Goal: Information Seeking & Learning: Learn about a topic

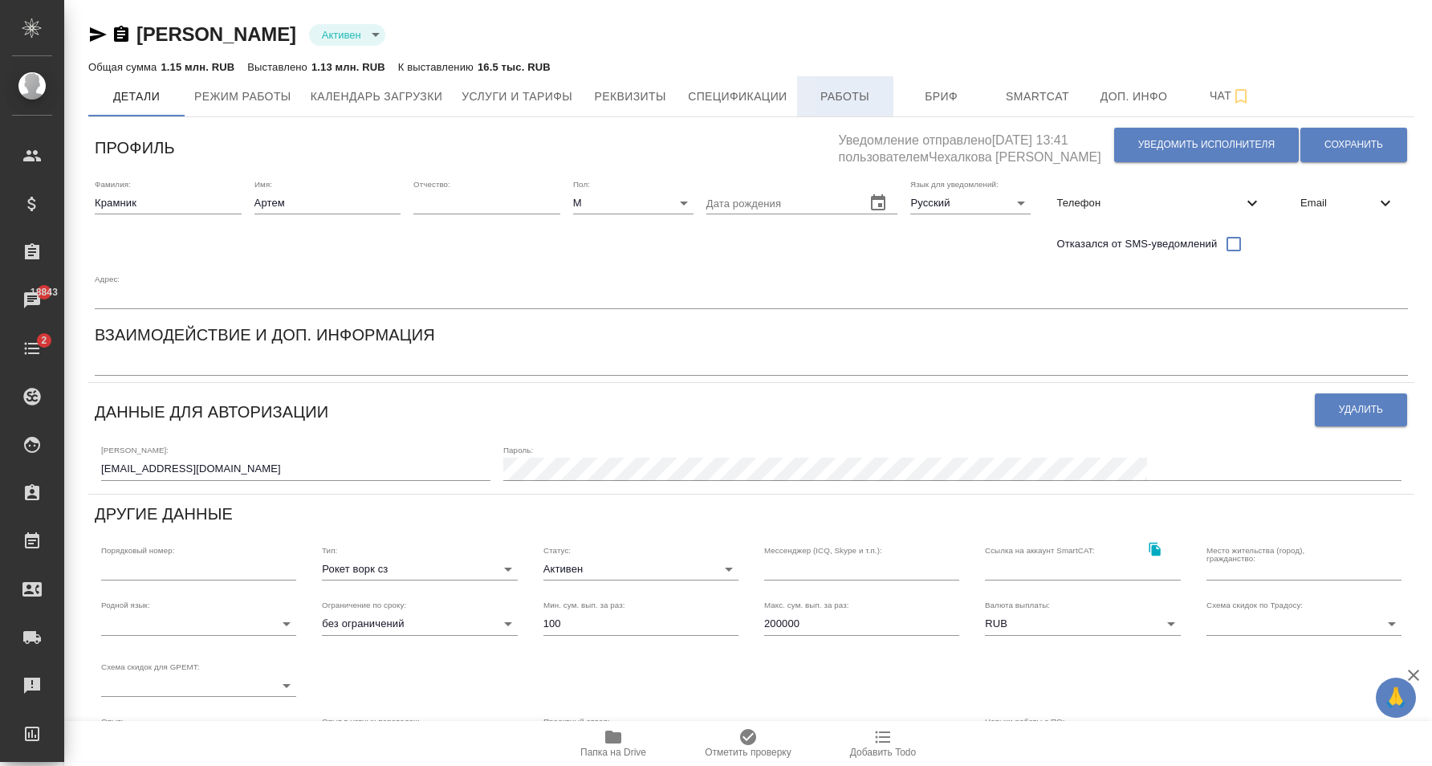
click at [836, 94] on span "Работы" at bounding box center [845, 97] width 77 height 20
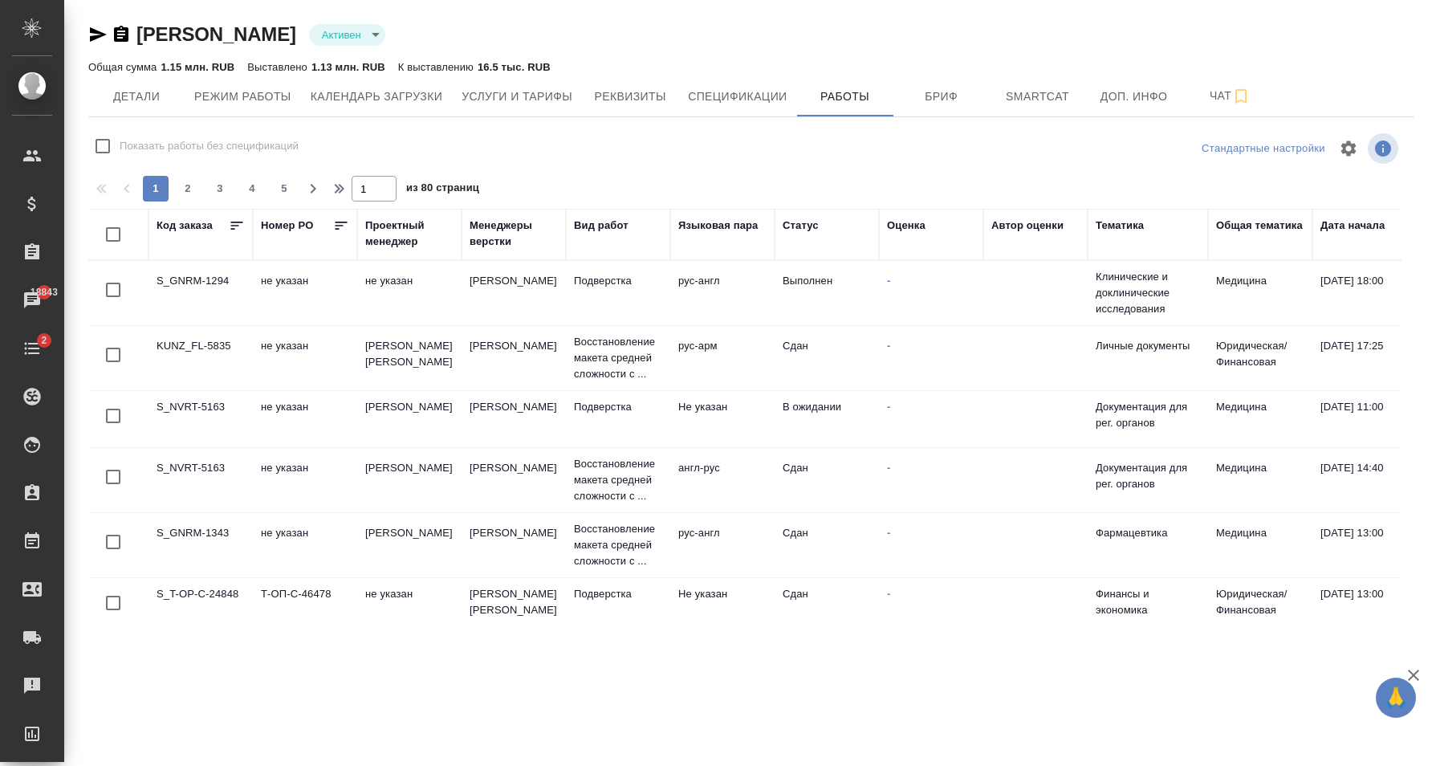
checkbox input "false"
click at [159, 92] on span "Детали" at bounding box center [136, 97] width 77 height 20
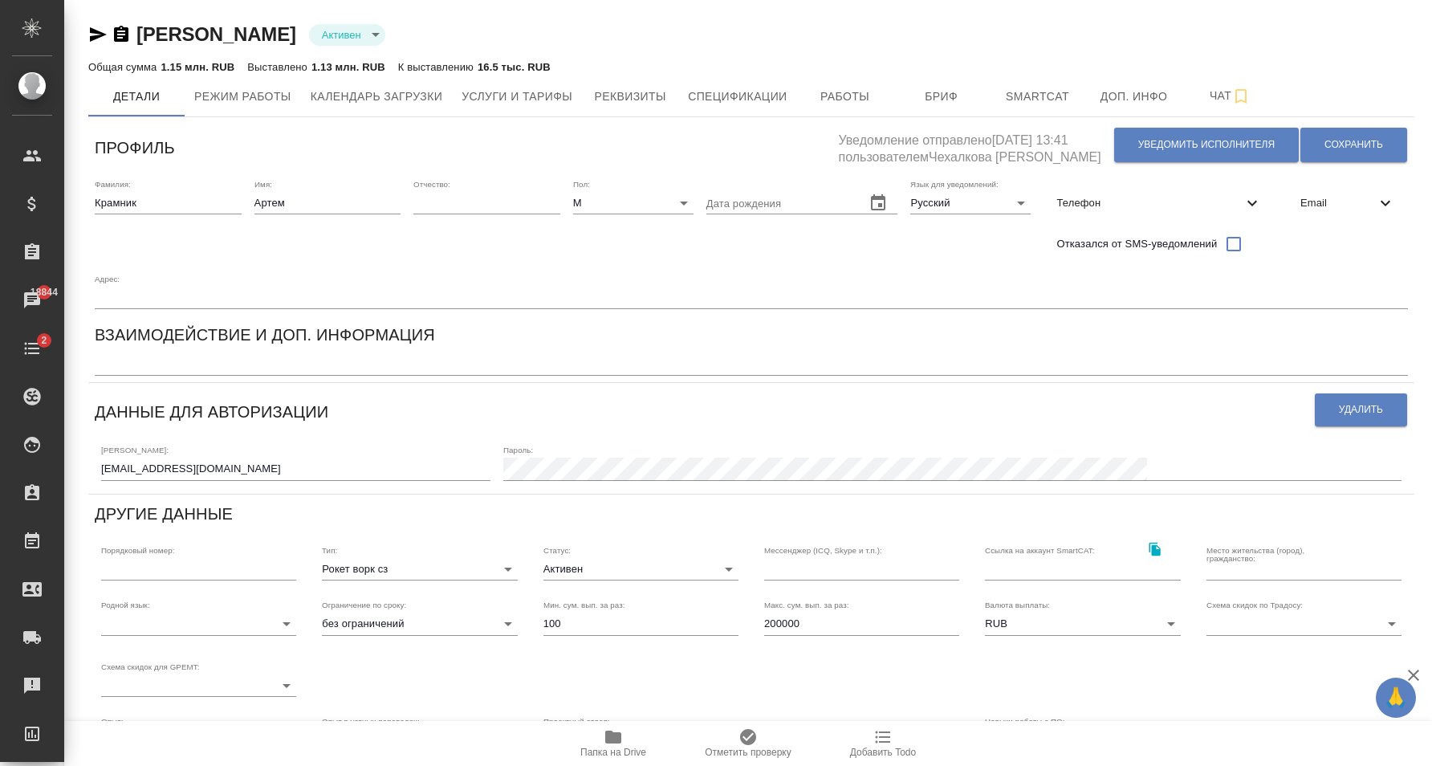
click at [262, 467] on input "[EMAIL_ADDRESS][DOMAIN_NAME]" at bounding box center [295, 469] width 389 height 22
click at [1162, 144] on span "Уведомить исполнителя" at bounding box center [1206, 145] width 136 height 14
type textarea "Loremi dolo, Sitam! Consectetura e seddoeius temporincid ut laboreetdol magnaal…"
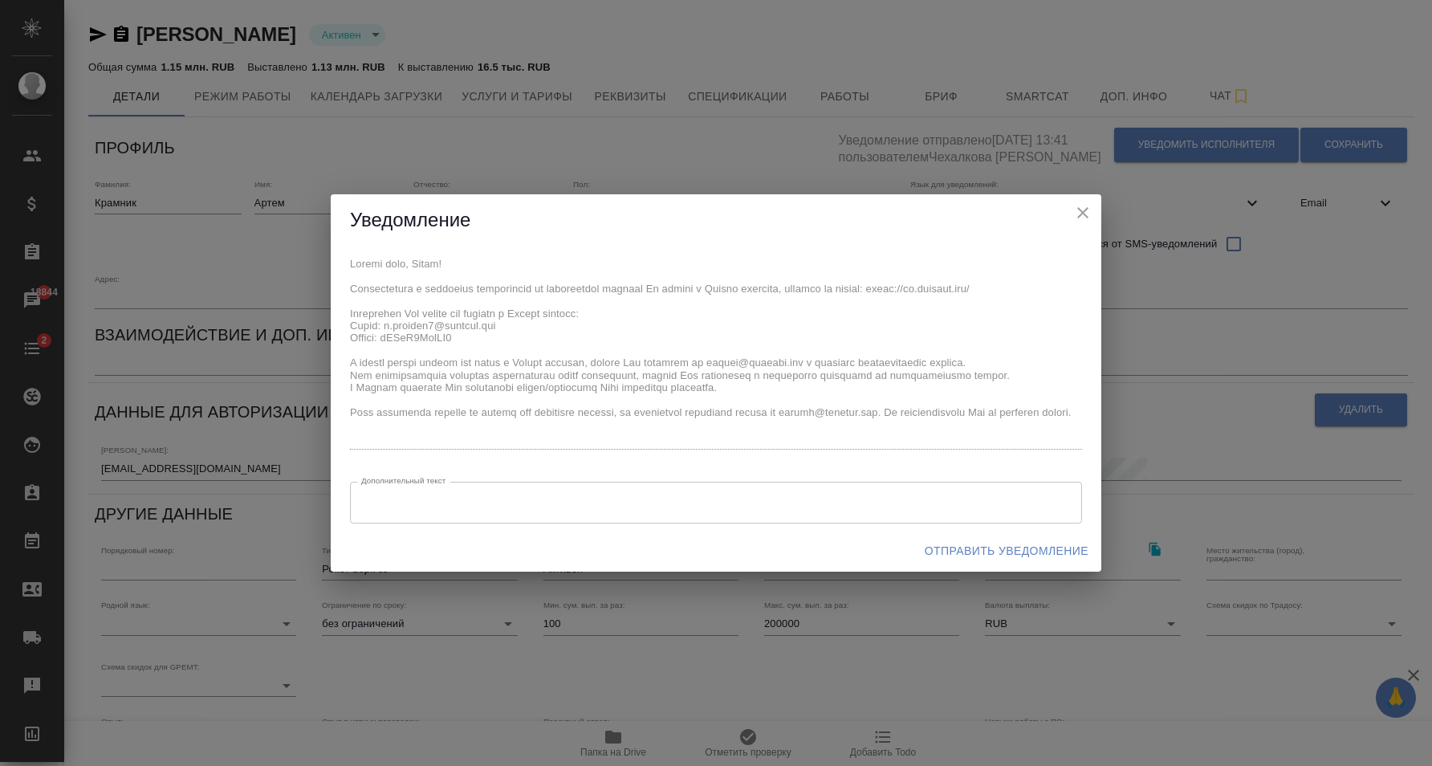
click at [1078, 215] on icon "close" at bounding box center [1082, 212] width 19 height 19
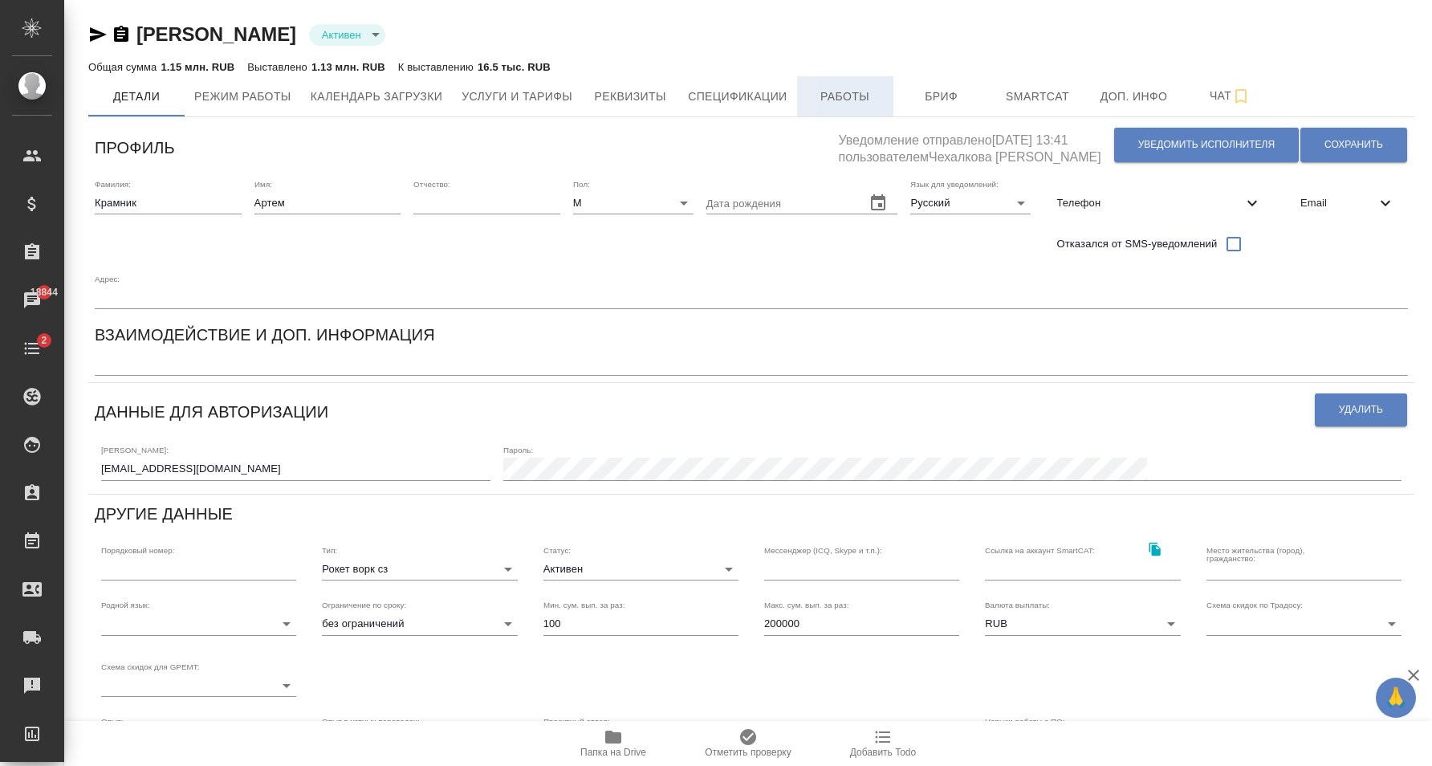
click at [846, 102] on span "Работы" at bounding box center [845, 97] width 77 height 20
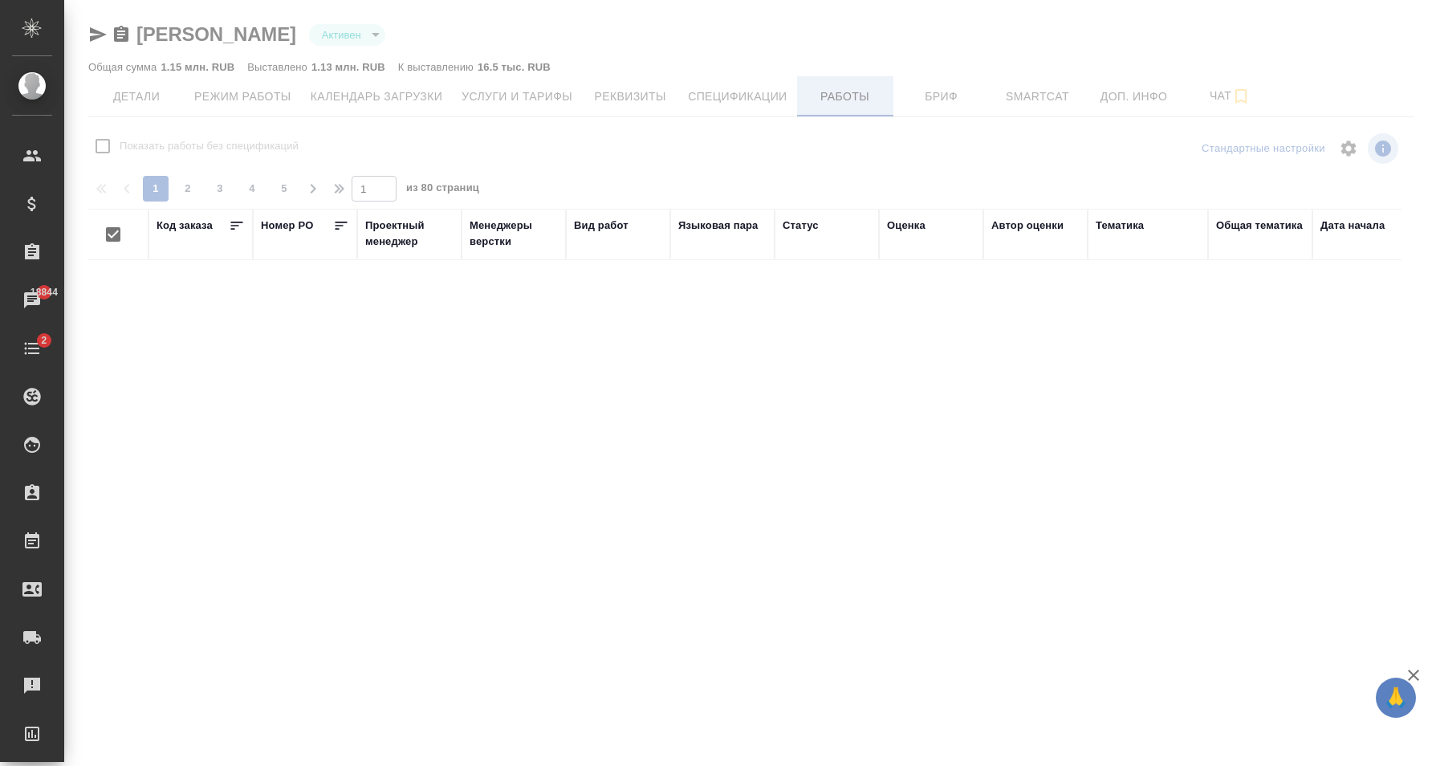
checkbox input "false"
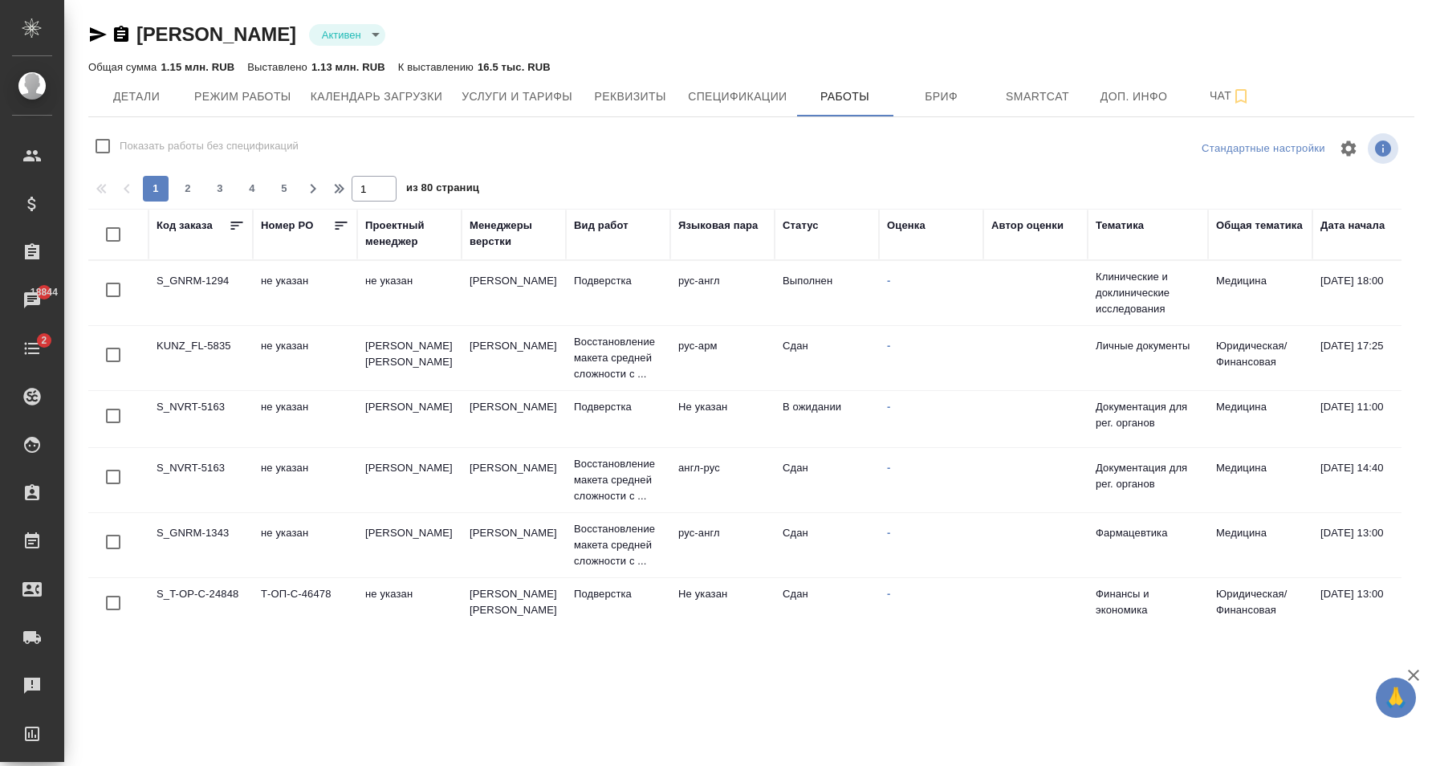
scroll to position [244, 0]
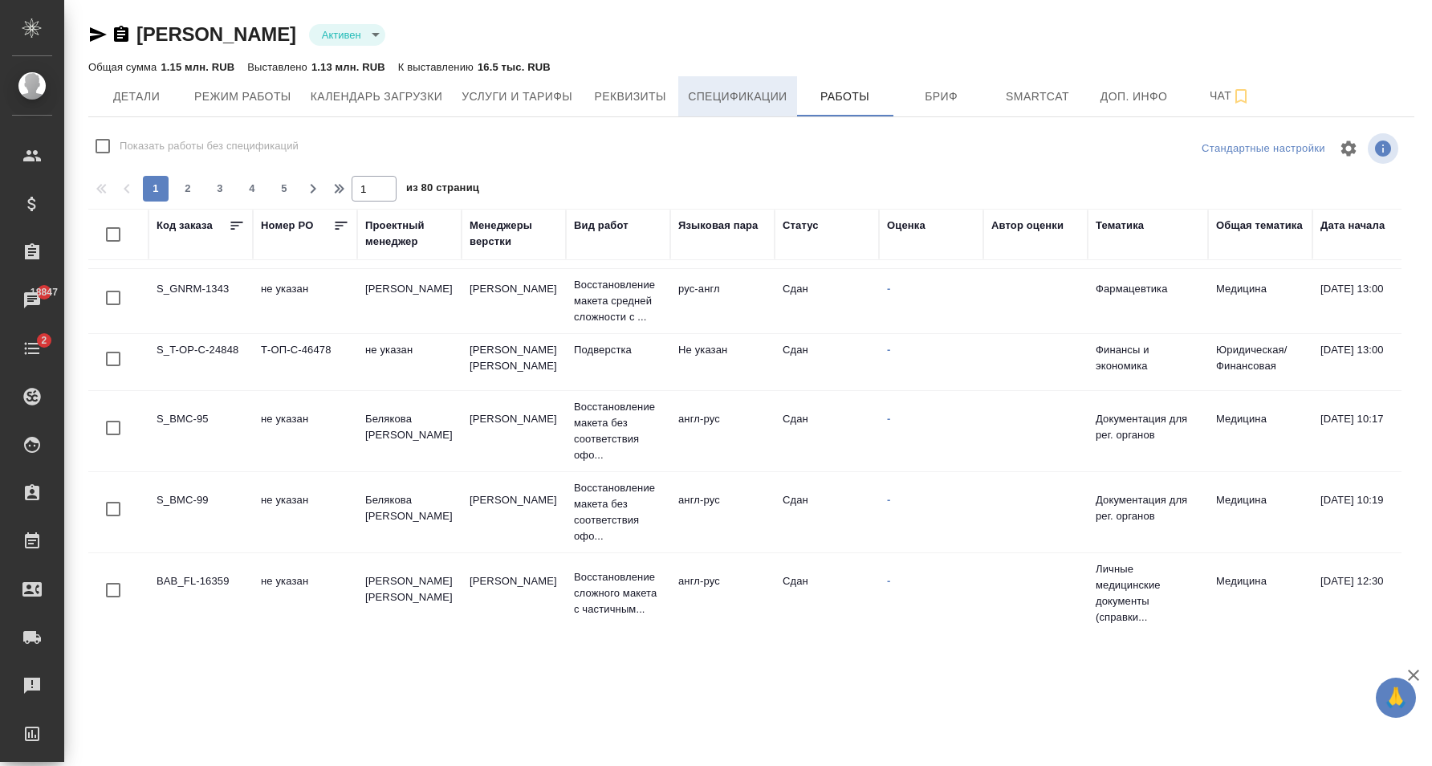
click at [710, 100] on span "Спецификации" at bounding box center [737, 97] width 99 height 20
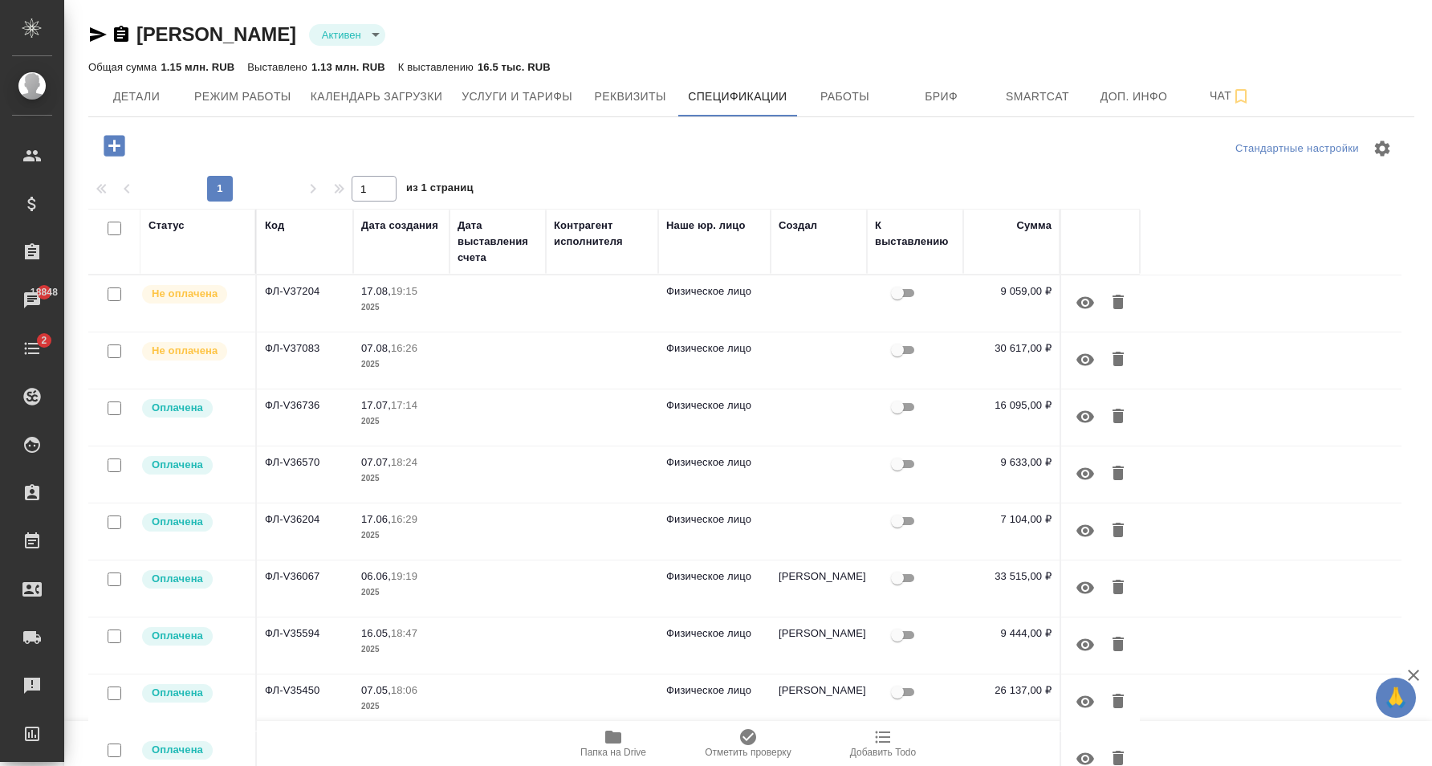
click at [566, 523] on td at bounding box center [602, 531] width 112 height 56
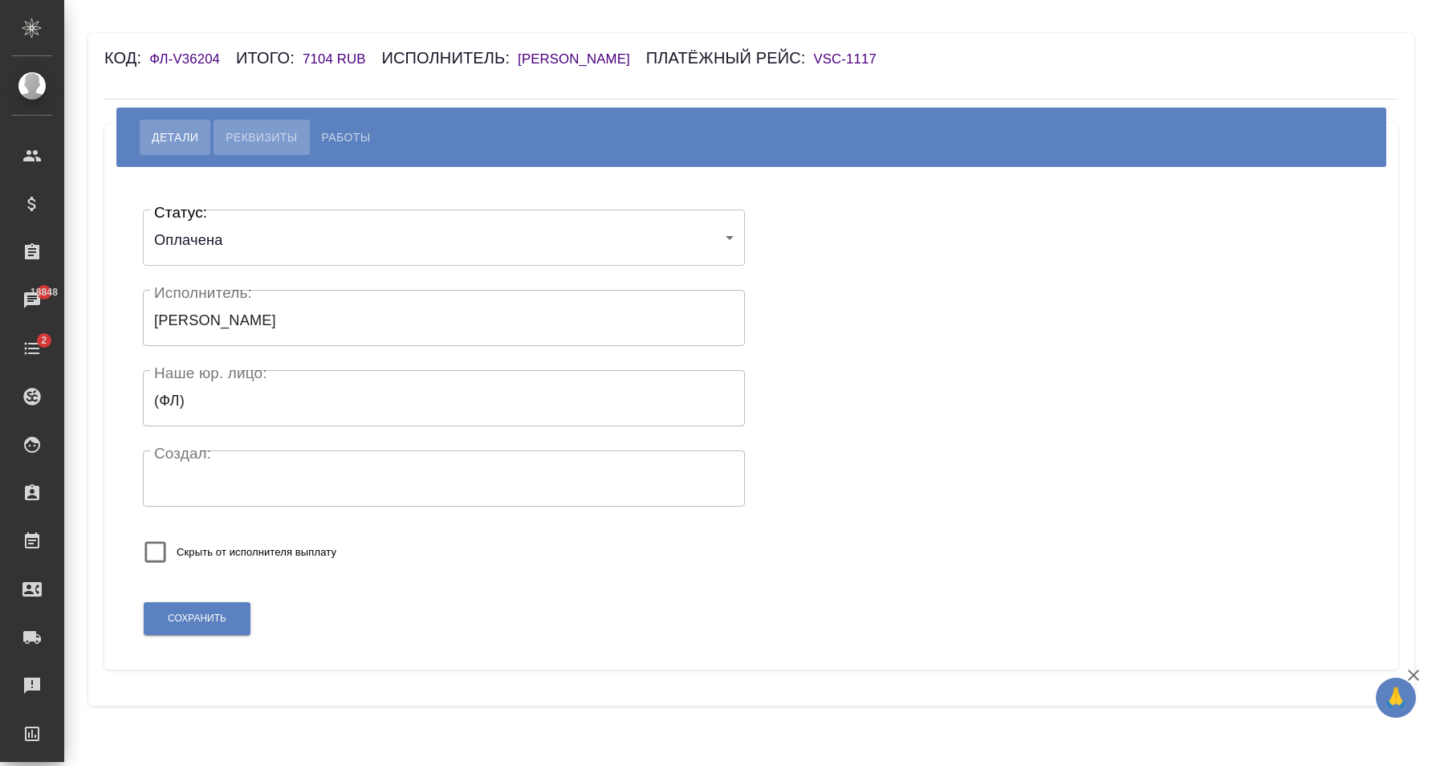
click at [283, 144] on span "Реквизиты" at bounding box center [261, 137] width 71 height 19
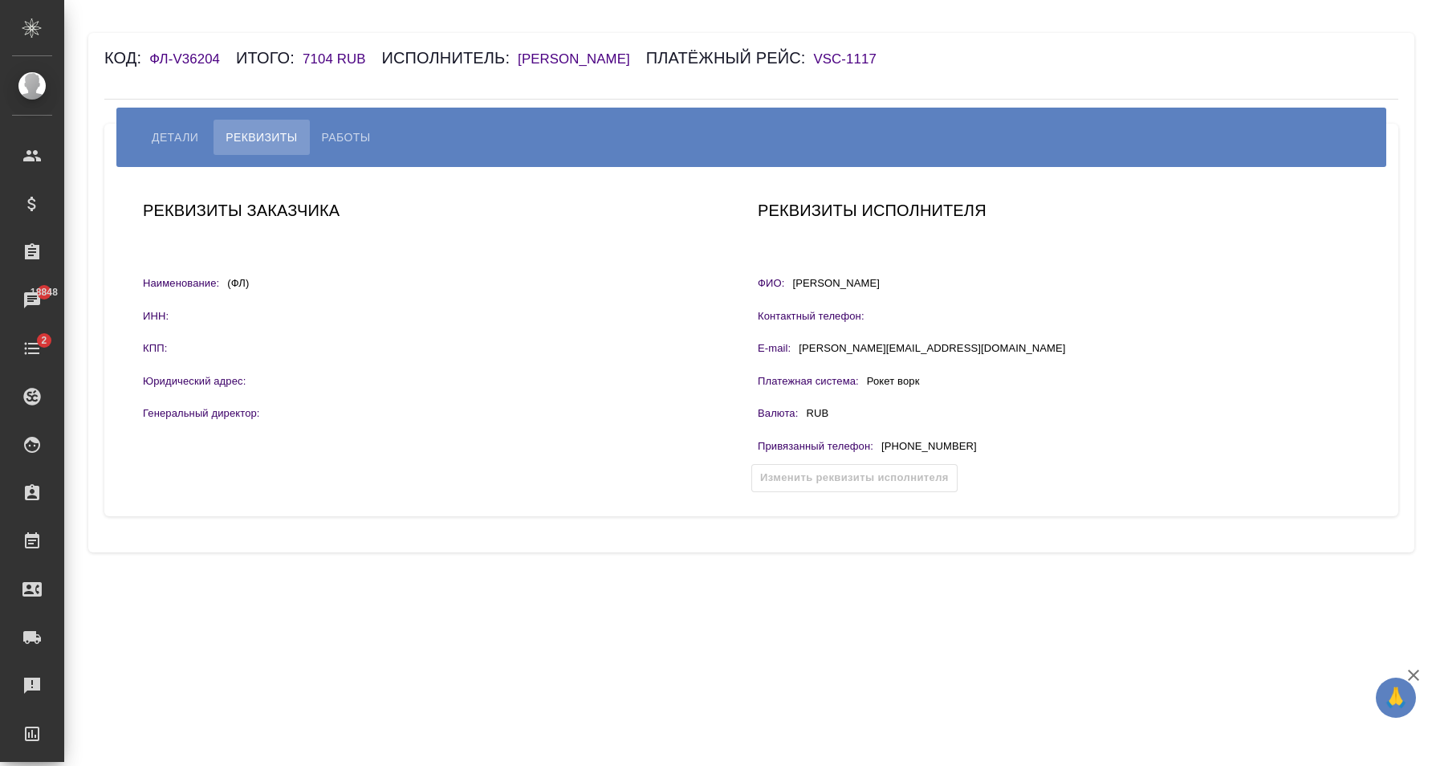
click at [343, 148] on button "Работы" at bounding box center [346, 137] width 73 height 35
select select "10"
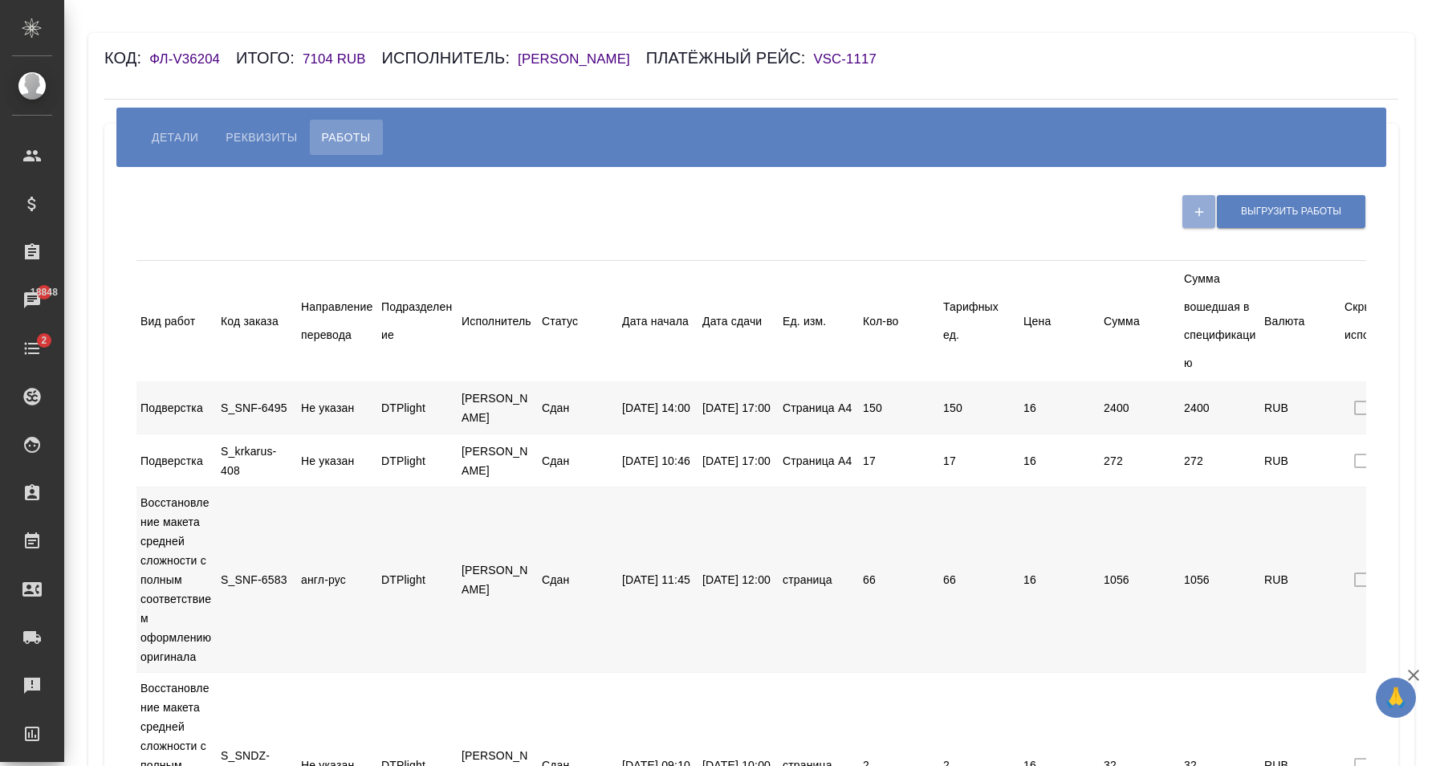
click at [175, 143] on span "Детали" at bounding box center [175, 137] width 47 height 19
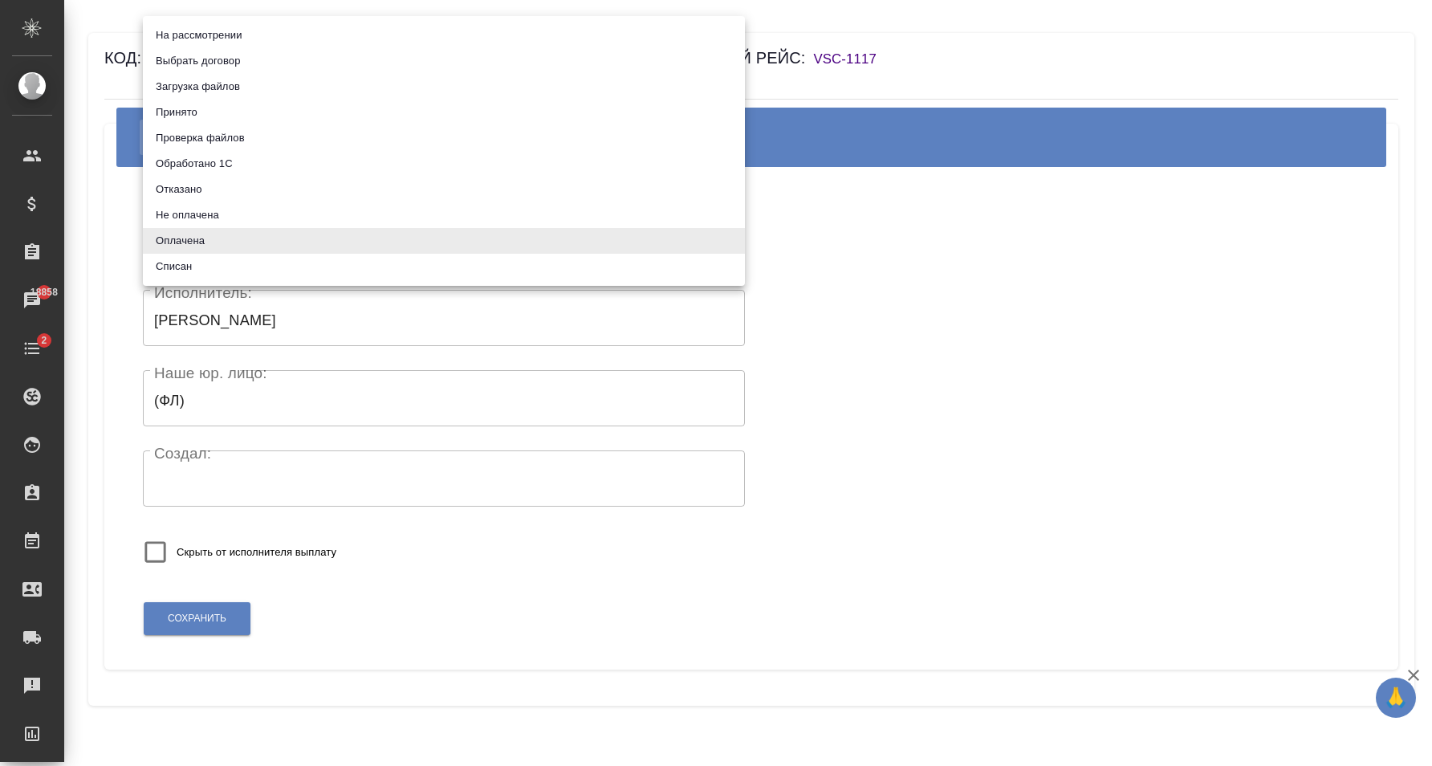
click at [425, 224] on body "🙏 .cls-1 fill:#fff; AWATERA Карапетян Давид Клиенты Спецификации Заказы 18858 Ч…" at bounding box center [716, 383] width 1432 height 766
